Goal: Information Seeking & Learning: Learn about a topic

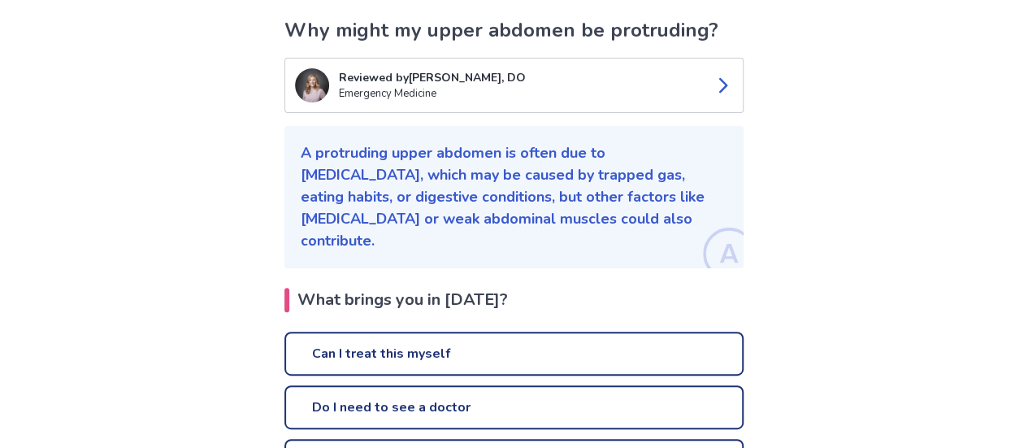
scroll to position [301, 0]
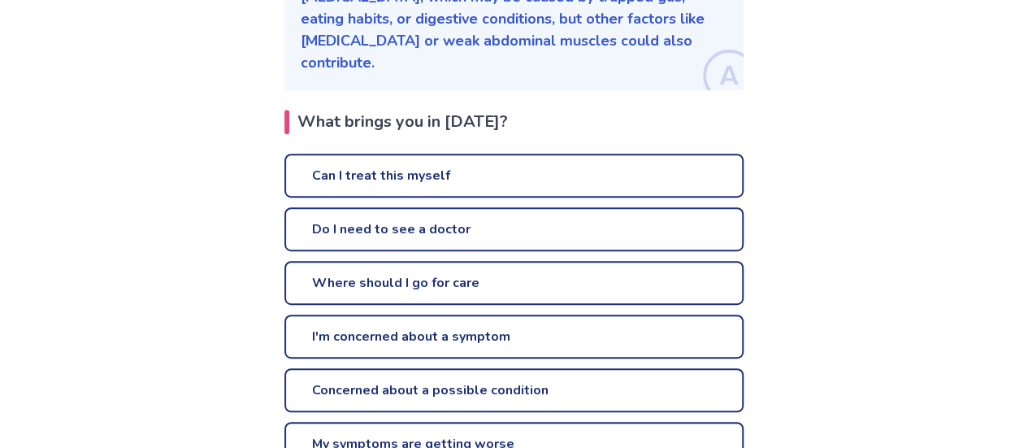
click at [395, 155] on link "Can I treat this myself" at bounding box center [513, 176] width 459 height 44
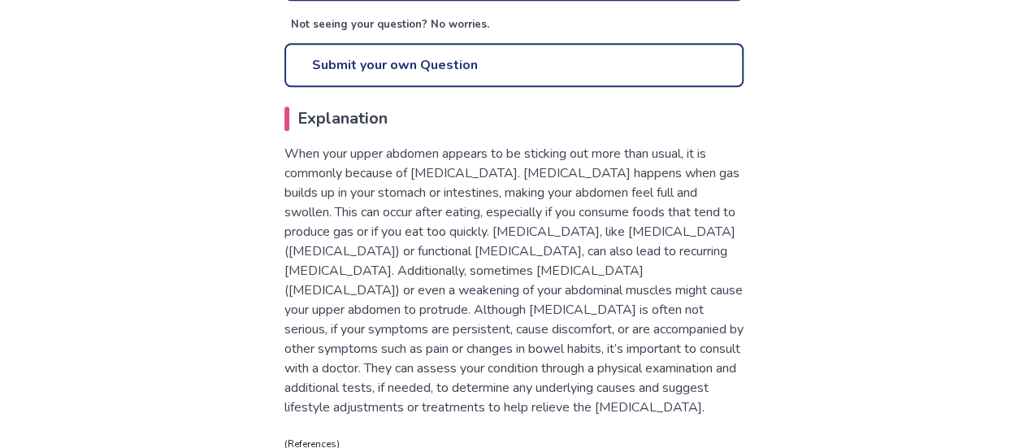
scroll to position [806, 0]
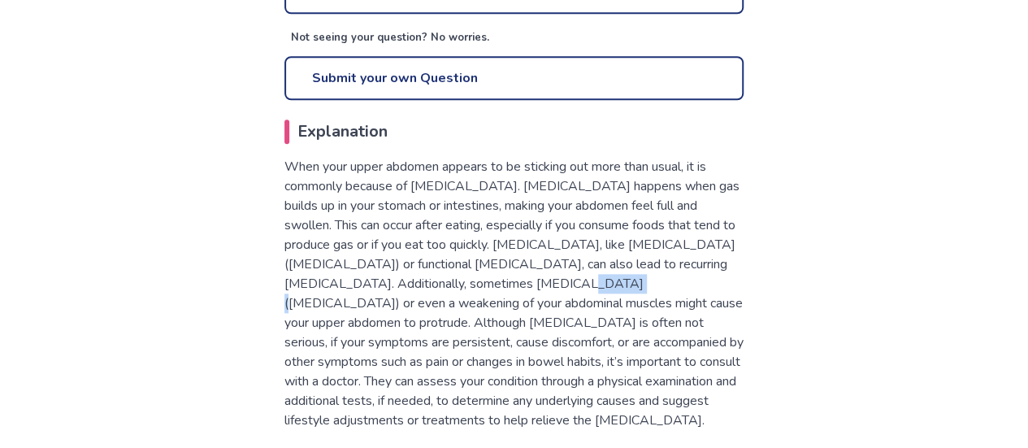
drag, startPoint x: 514, startPoint y: 263, endPoint x: 557, endPoint y: 267, distance: 44.1
click at [557, 267] on p "When your upper abdomen appears to be sticking out more than usual, it is commo…" at bounding box center [513, 293] width 459 height 273
copy p "([MEDICAL_DATA]"
